Goal: Task Accomplishment & Management: Manage account settings

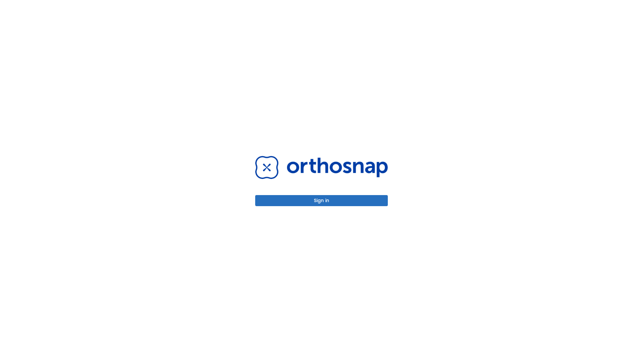
click at [322, 200] on button "Sign in" at bounding box center [321, 200] width 133 height 11
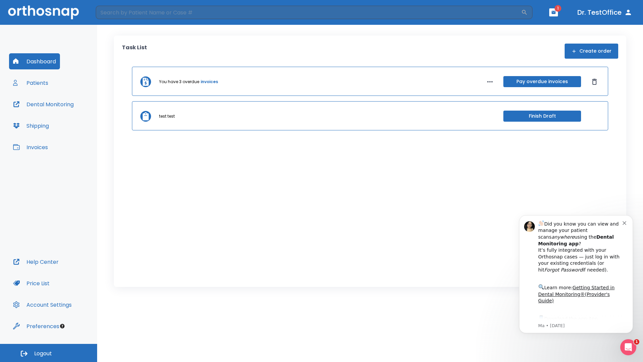
click at [49, 353] on span "Logout" at bounding box center [43, 353] width 18 height 7
